Goal: Information Seeking & Learning: Learn about a topic

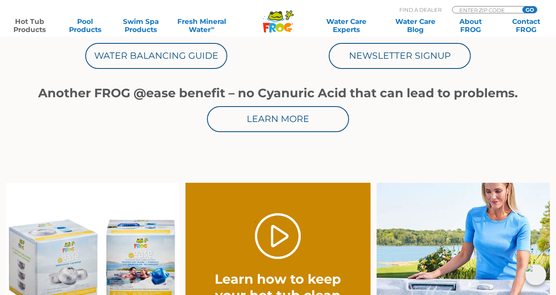
scroll to position [289, 0]
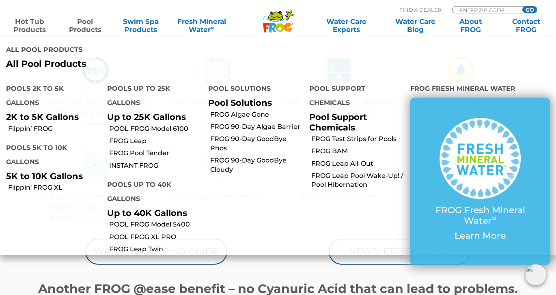
click at [34, 26] on link "Hot Tub Products" at bounding box center [29, 25] width 43 height 16
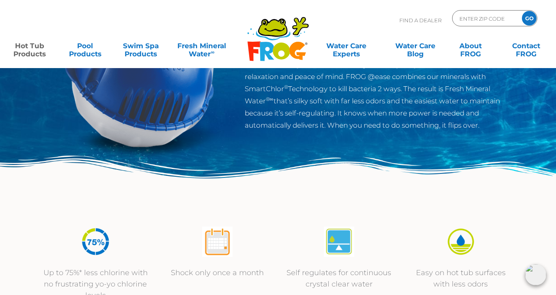
scroll to position [0, 0]
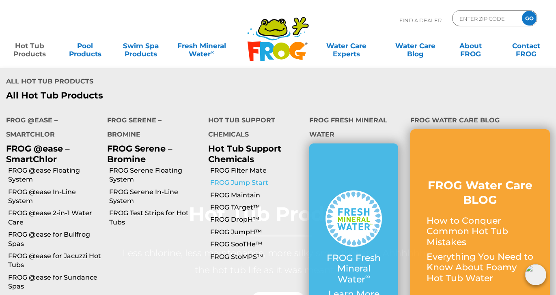
click at [222, 179] on link "FROG Jump Start" at bounding box center [256, 183] width 93 height 9
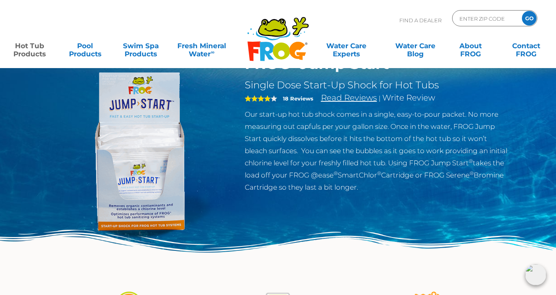
scroll to position [40, 0]
